Goal: Browse casually

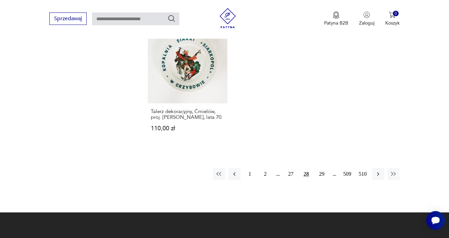
scroll to position [554, 0]
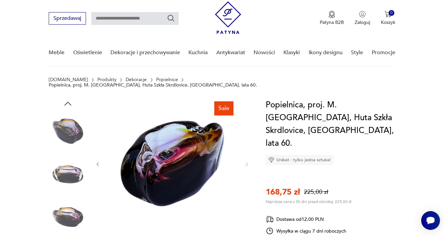
click at [242, 157] on div at bounding box center [172, 163] width 155 height 131
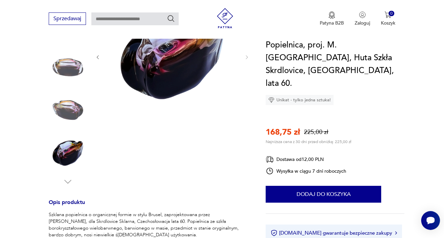
scroll to position [274, 0]
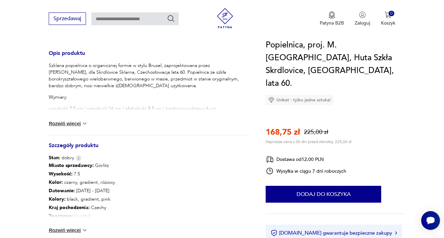
click at [75, 113] on div "Szklana popielnica o organicznej formie w stylu Brusel, zaprojektowana przez [P…" at bounding box center [149, 98] width 201 height 73
click at [74, 120] on button "Rozwiń więcej" at bounding box center [68, 123] width 39 height 7
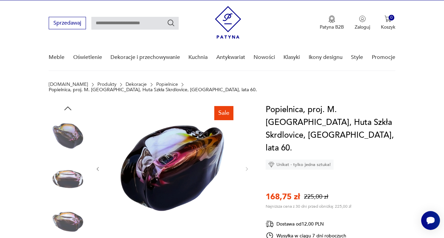
scroll to position [15, 0]
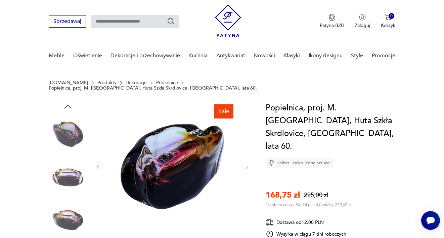
click at [81, 173] on img at bounding box center [68, 177] width 38 height 38
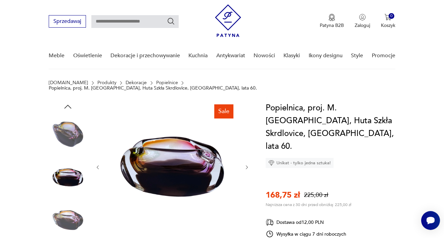
scroll to position [77, 0]
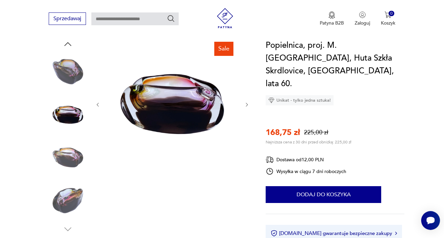
click at [69, 146] on img at bounding box center [68, 157] width 38 height 38
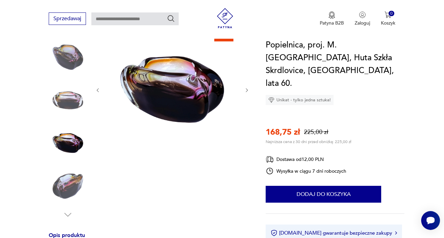
scroll to position [93, 0]
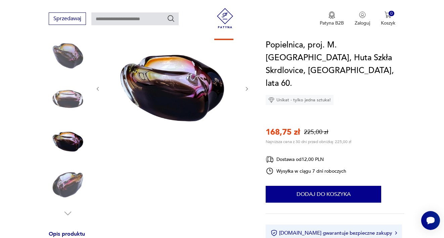
click at [70, 159] on div at bounding box center [68, 121] width 38 height 168
click at [74, 183] on img at bounding box center [68, 184] width 38 height 38
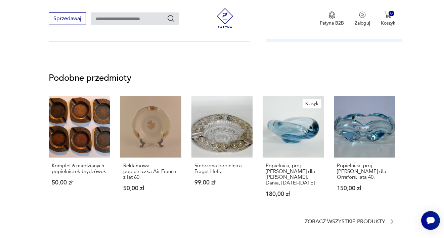
scroll to position [505, 0]
